Goal: Ask a question

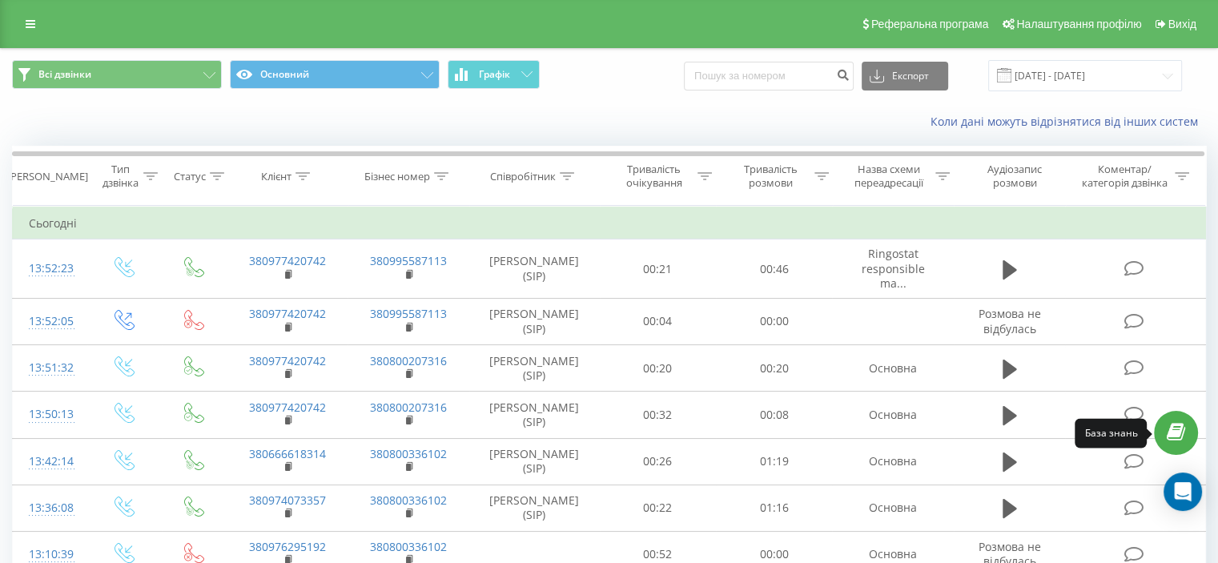
click at [1175, 433] on icon at bounding box center [1176, 432] width 18 height 15
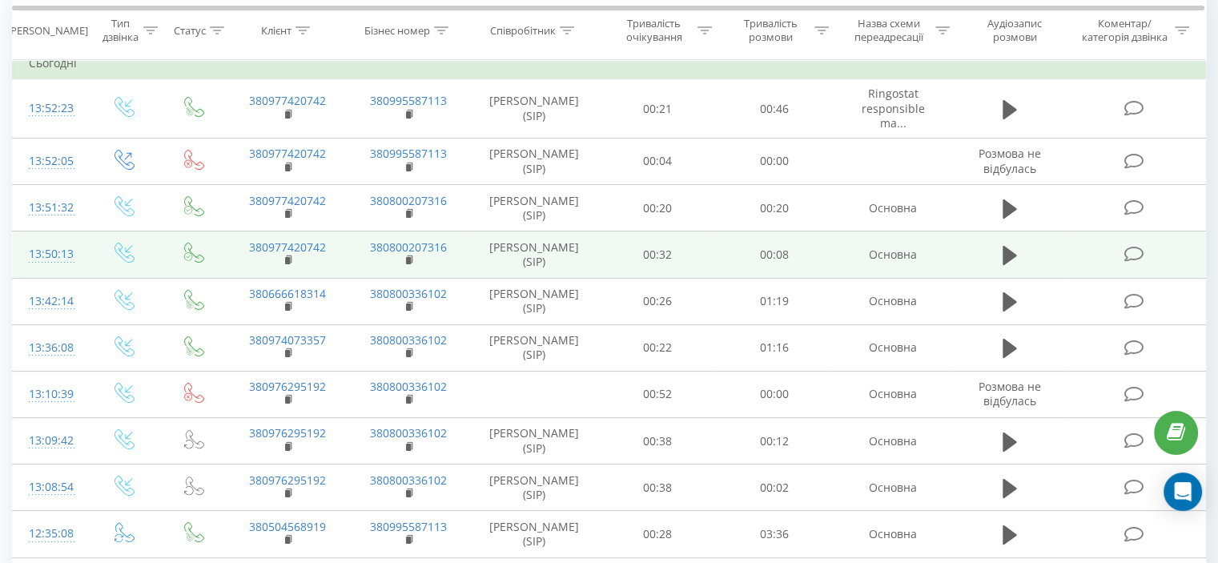
scroll to position [320, 0]
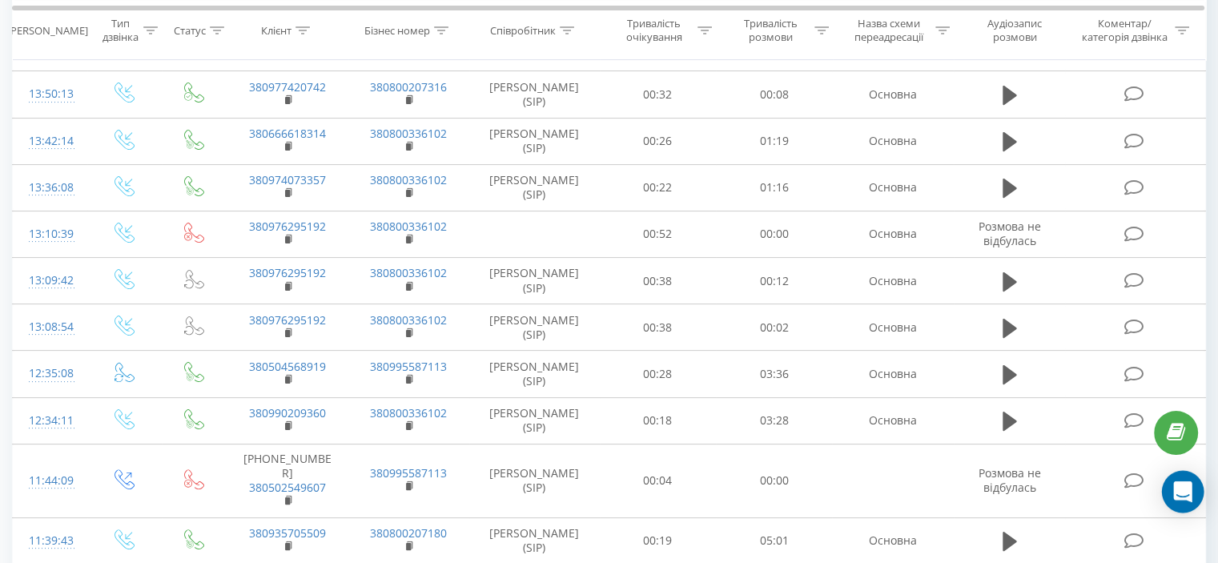
click at [1181, 493] on icon "Open Intercom Messenger" at bounding box center [1182, 491] width 18 height 21
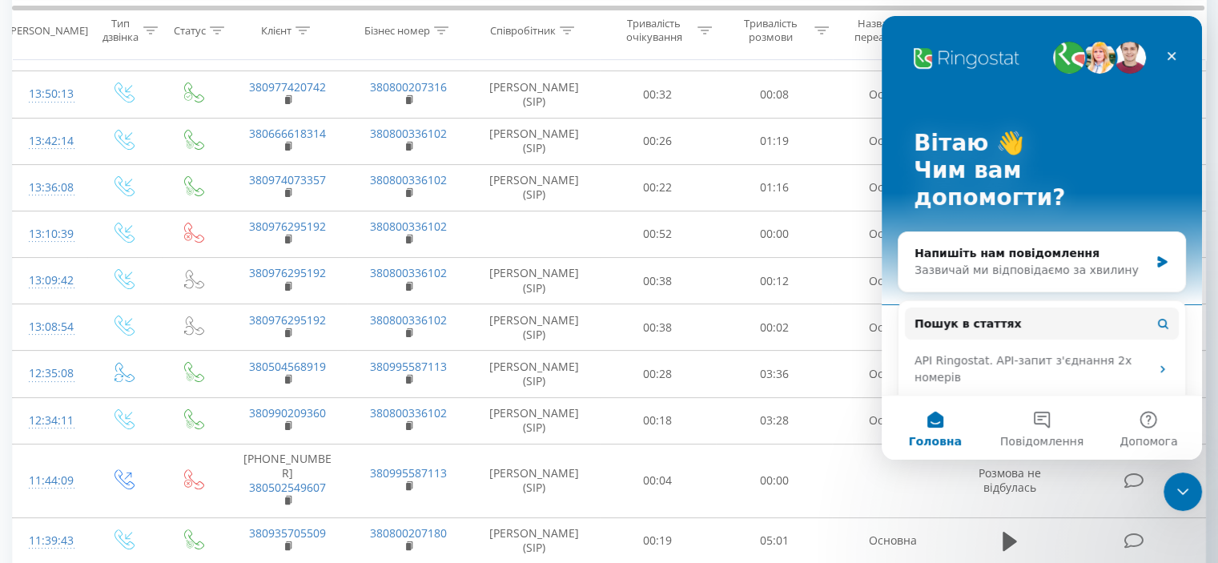
scroll to position [0, 0]
click at [1104, 262] on div "Зазвичай ми відповідаємо за хвилину" at bounding box center [1032, 270] width 235 height 17
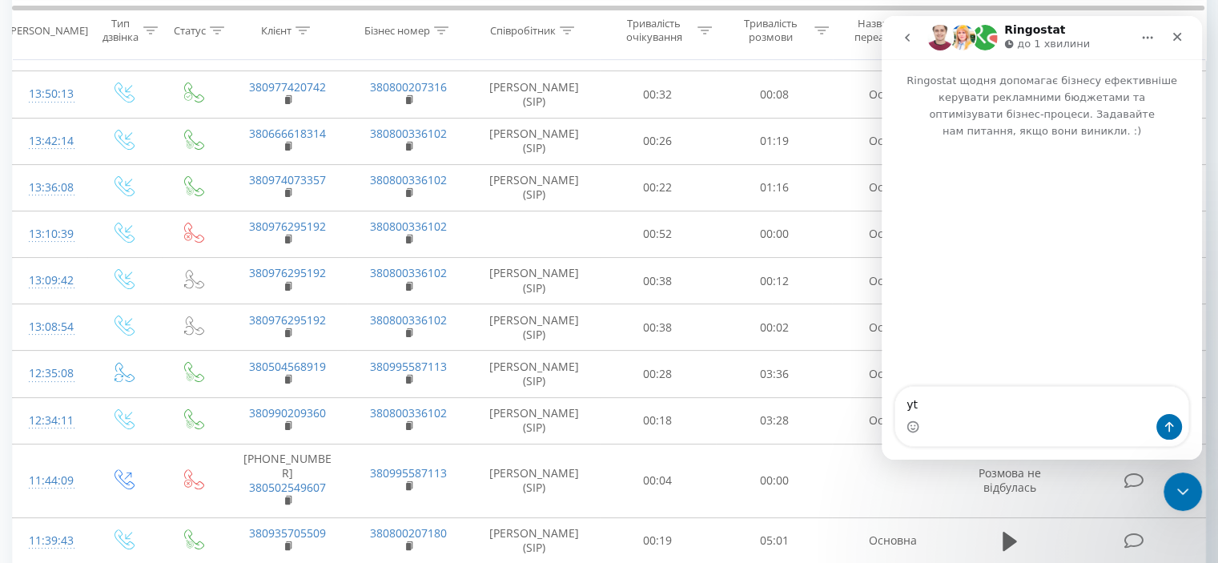
type textarea "y"
type textarea "не зберігає номер в контакти"
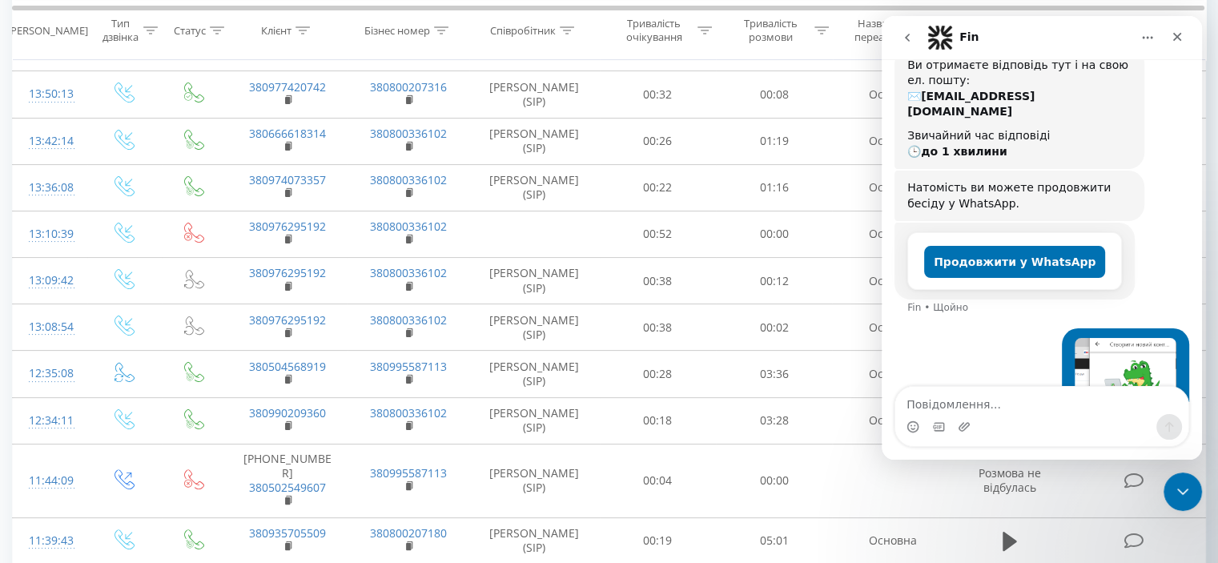
scroll to position [318, 0]
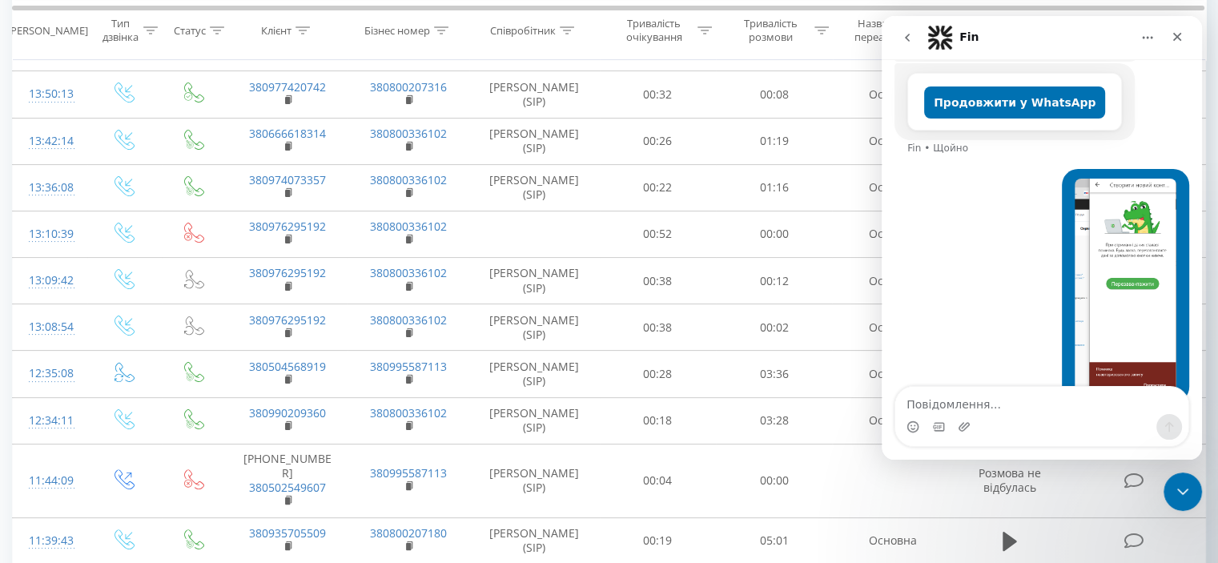
click at [1145, 268] on img "Марина каже…" at bounding box center [1126, 286] width 102 height 215
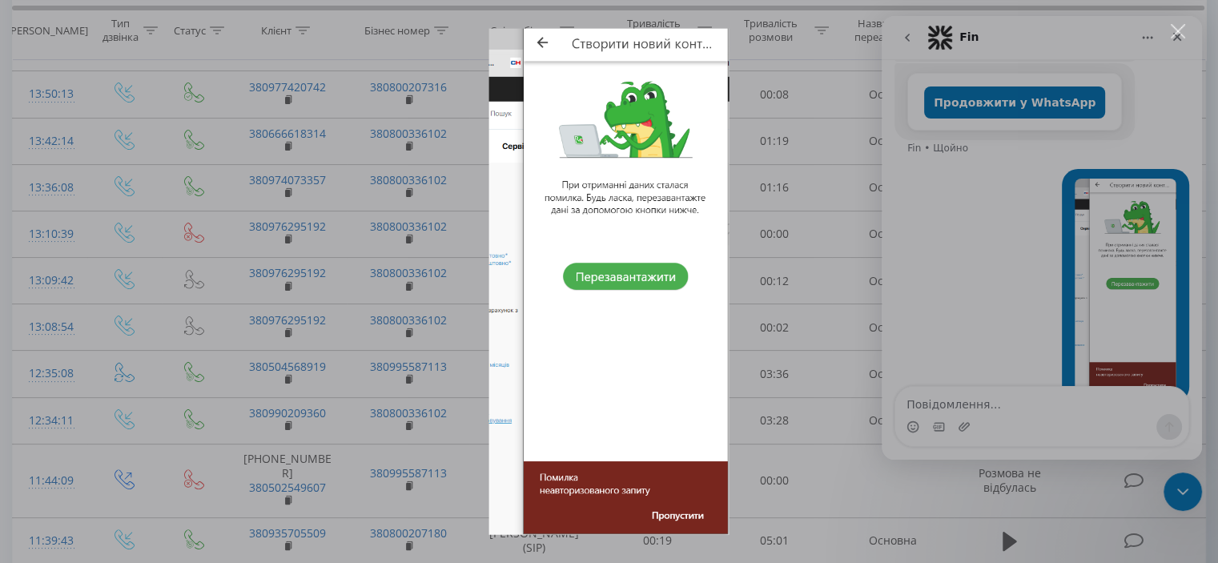
click at [847, 281] on div "Месенджер Intercom" at bounding box center [609, 281] width 1218 height 563
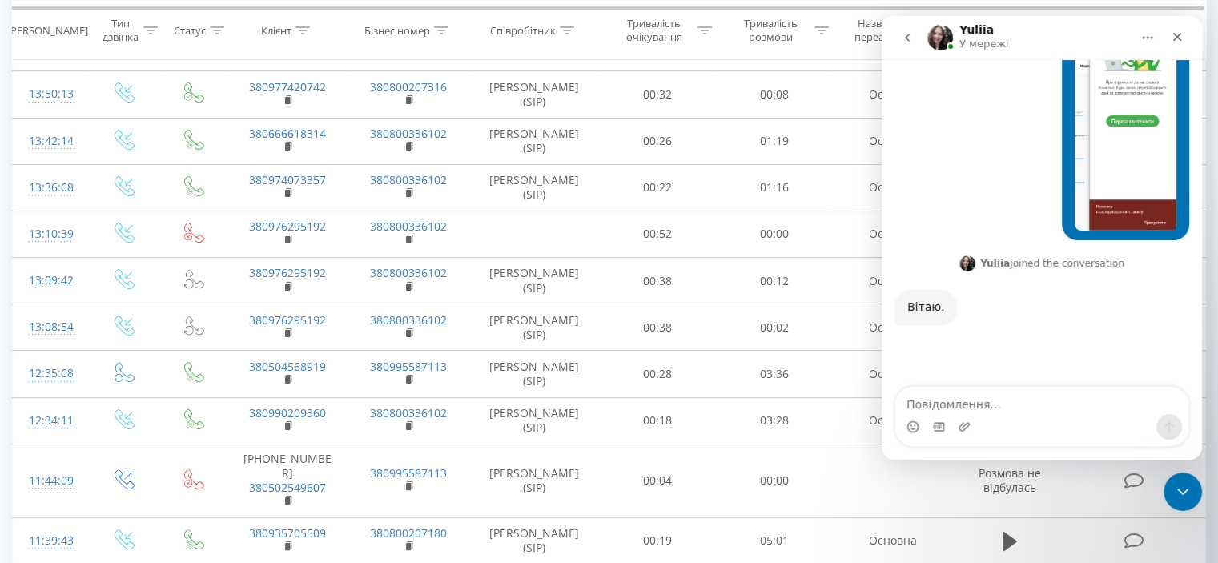
scroll to position [455, 0]
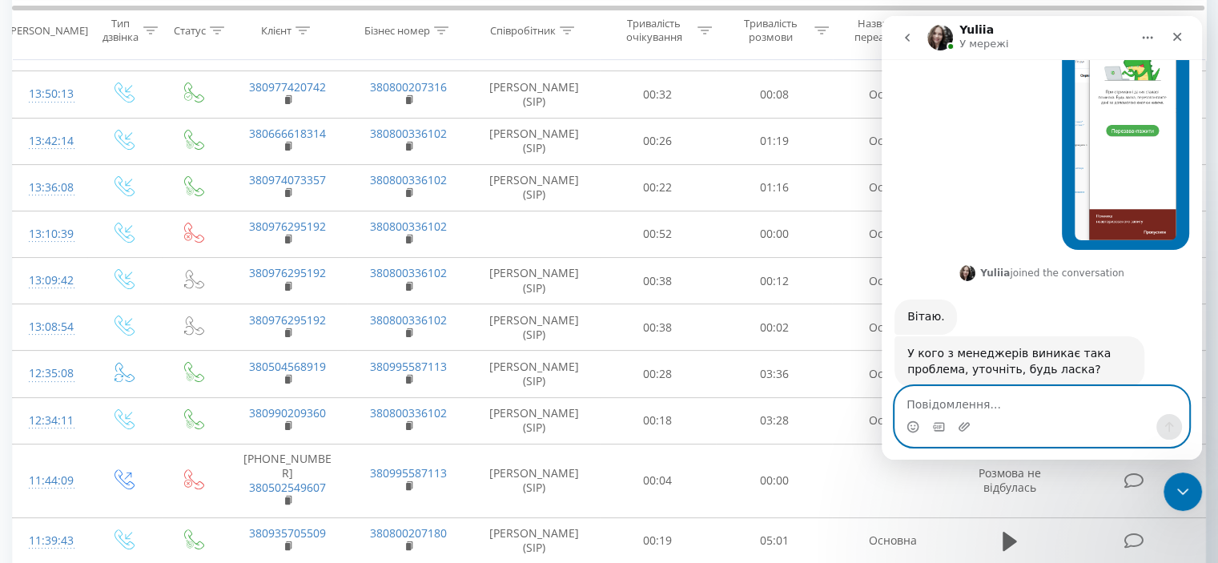
click at [1004, 396] on textarea "Повідомлення..." at bounding box center [1042, 400] width 293 height 27
type textarea "Ь"
type textarea "М"
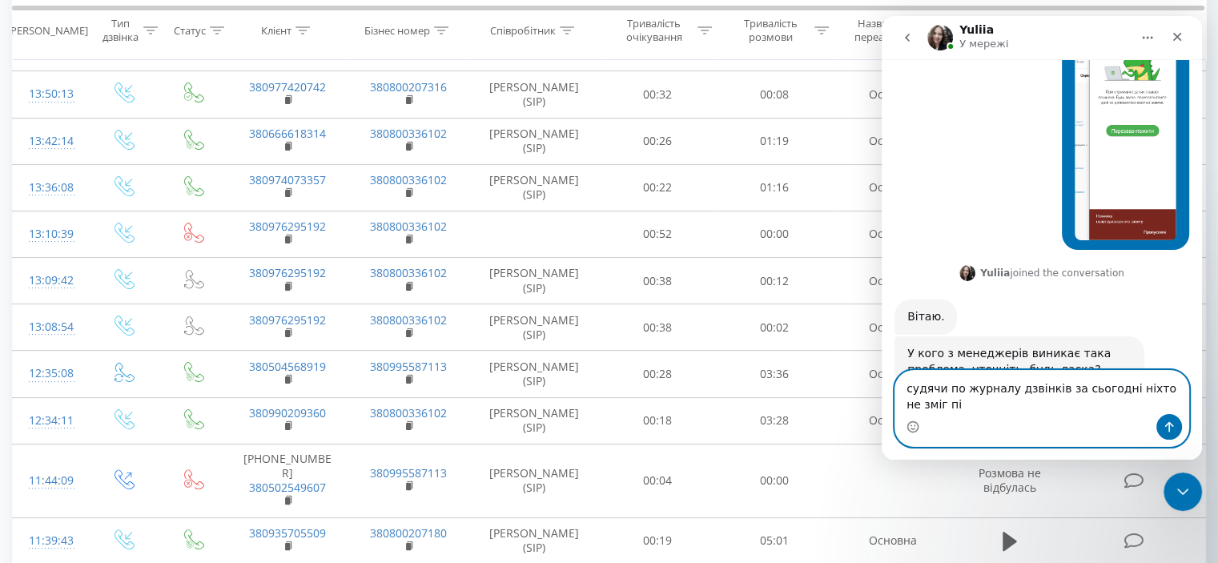
scroll to position [471, 0]
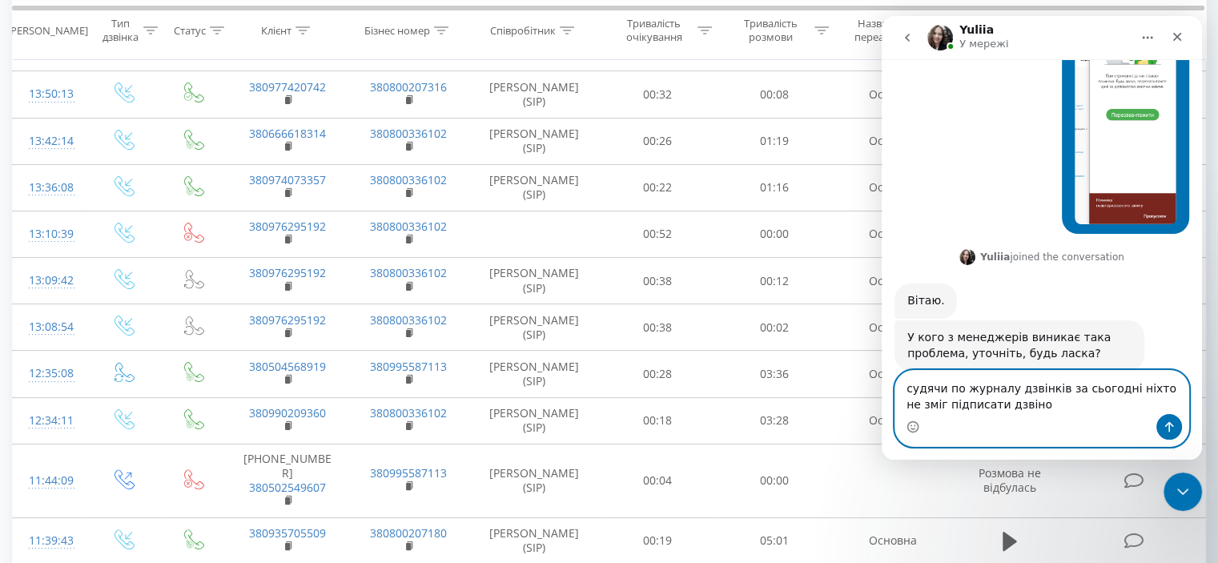
type textarea "судячи по журналу дзвінків за сьогодні ніхто не зміг підписати дзвінок"
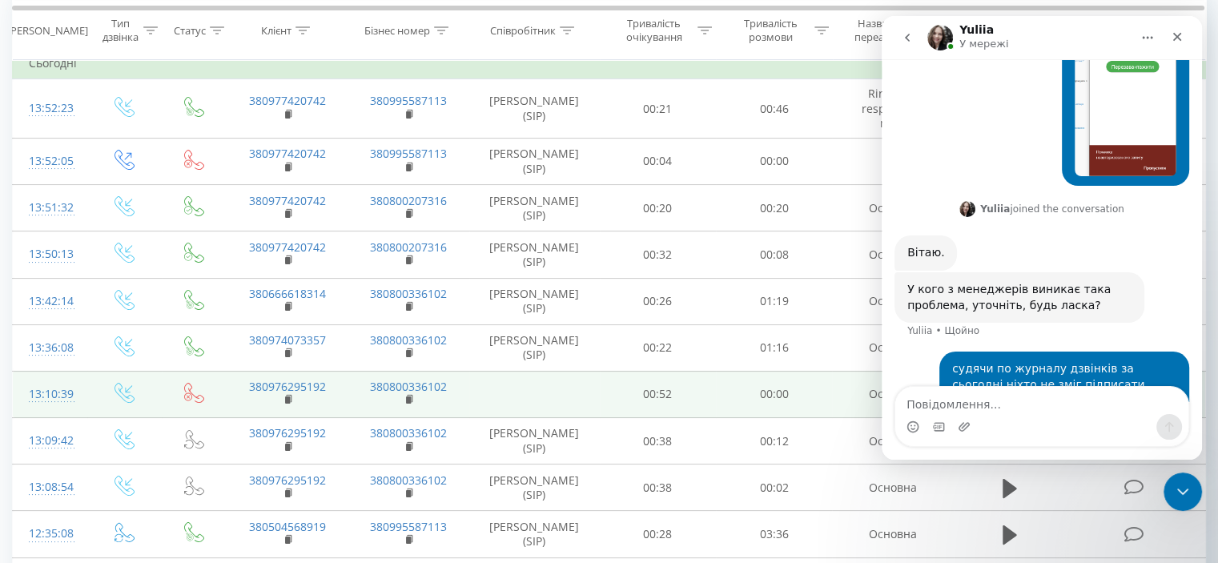
scroll to position [400, 0]
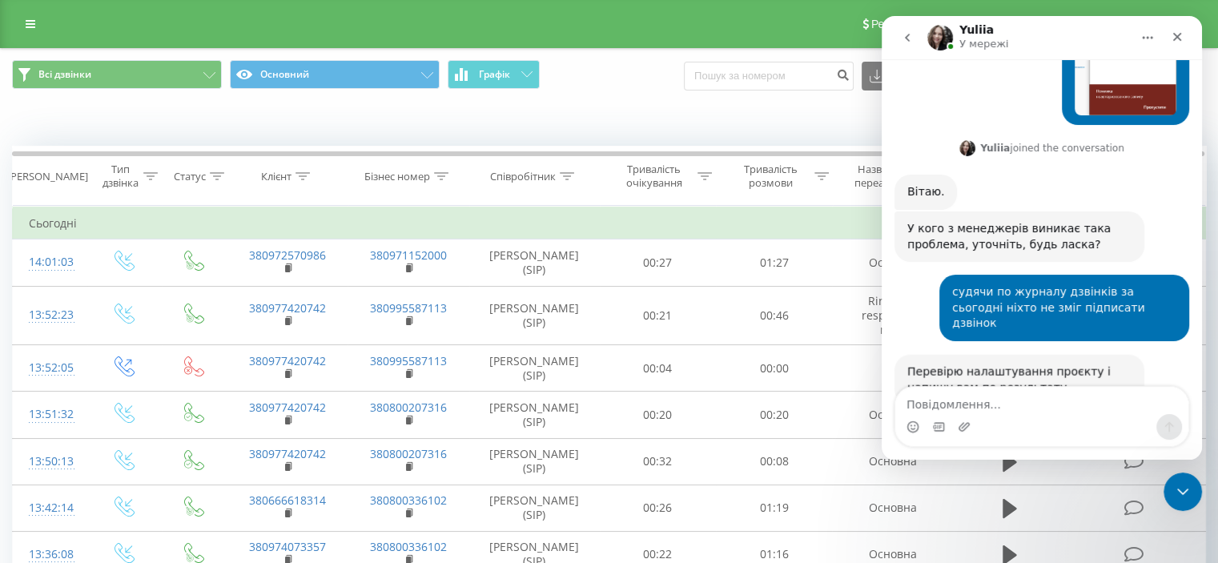
scroll to position [582, 0]
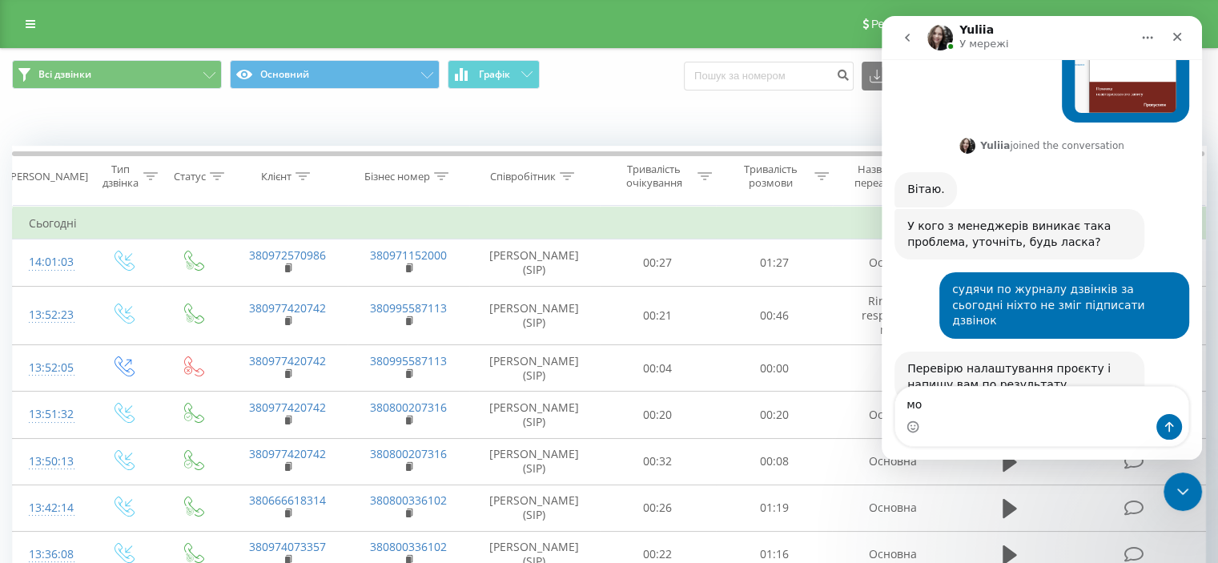
type textarea "м"
type textarea "добре, чекаю"
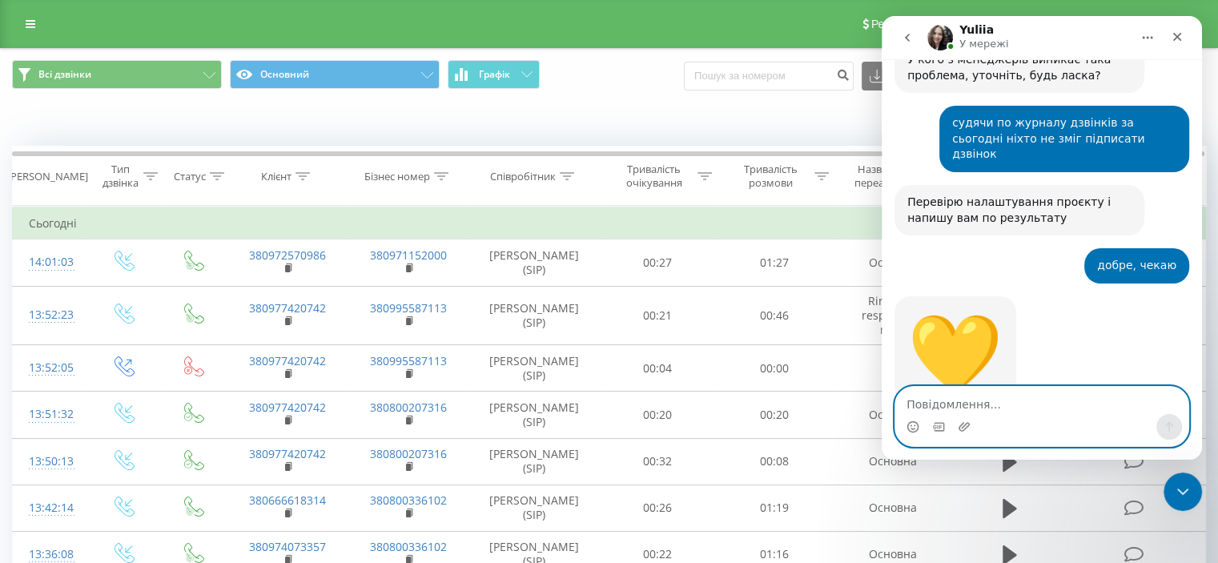
scroll to position [748, 0]
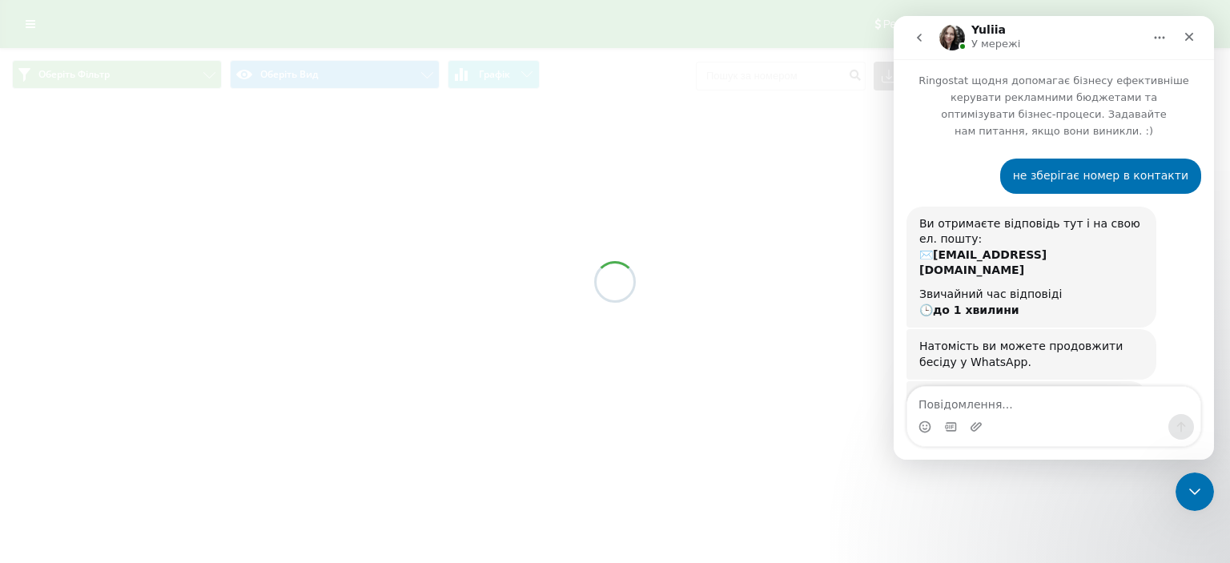
scroll to position [749, 0]
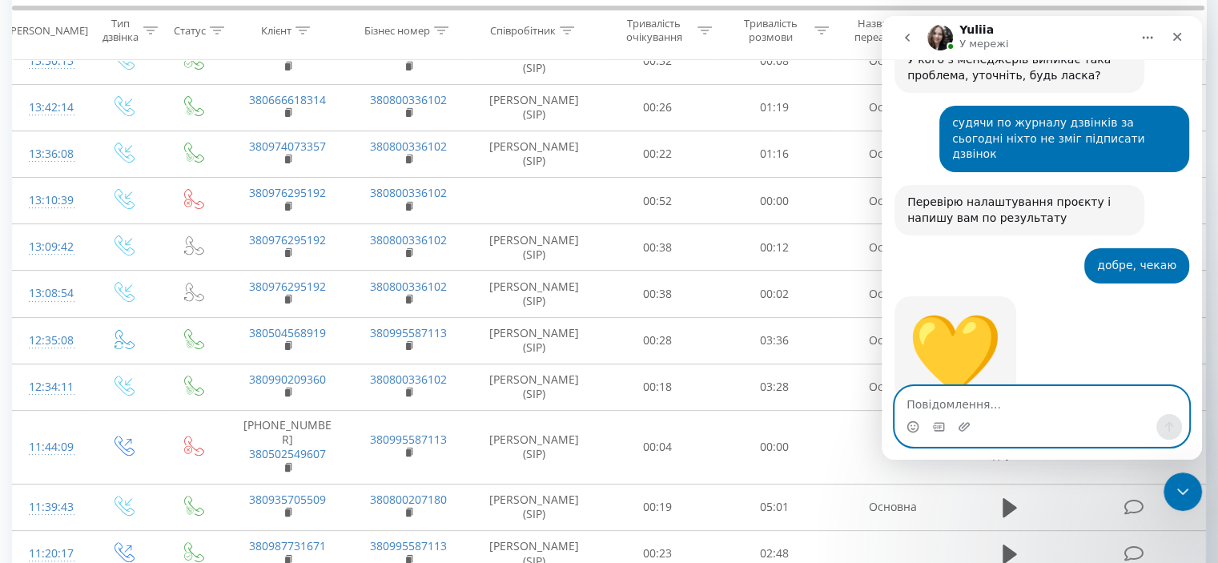
scroll to position [748, 0]
